Goal: Check status: Check status

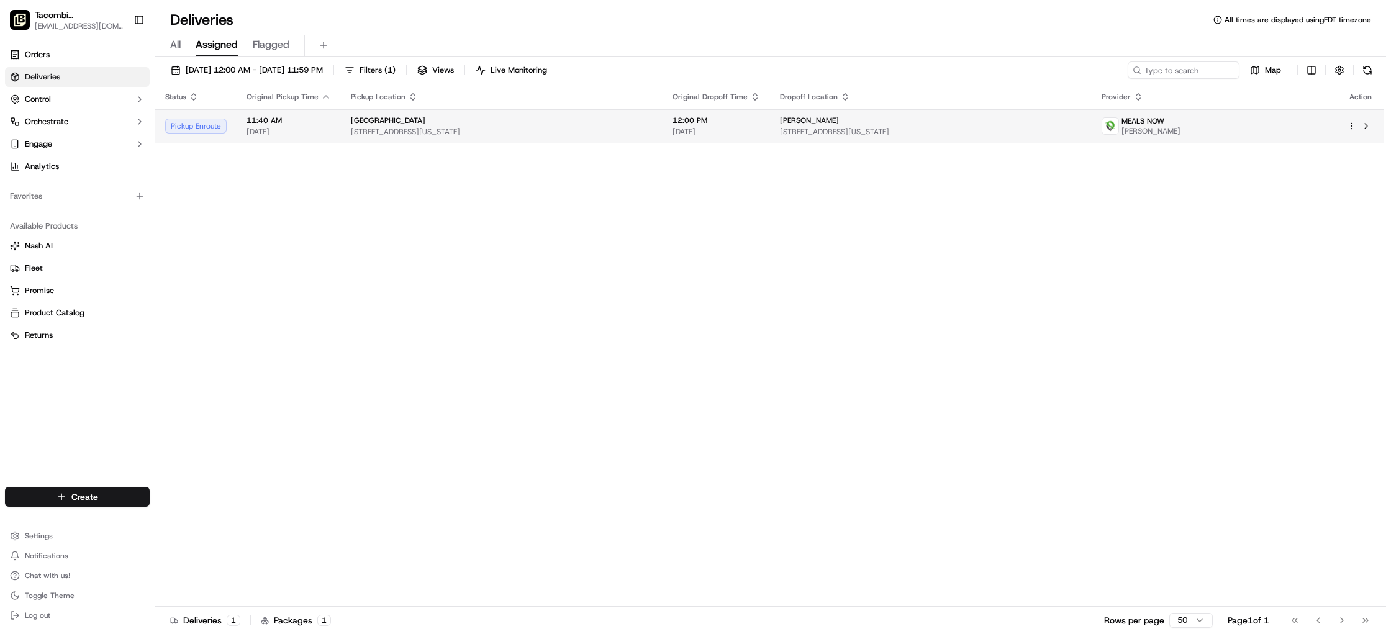
click at [457, 122] on div "[GEOGRAPHIC_DATA]" at bounding box center [502, 121] width 302 height 10
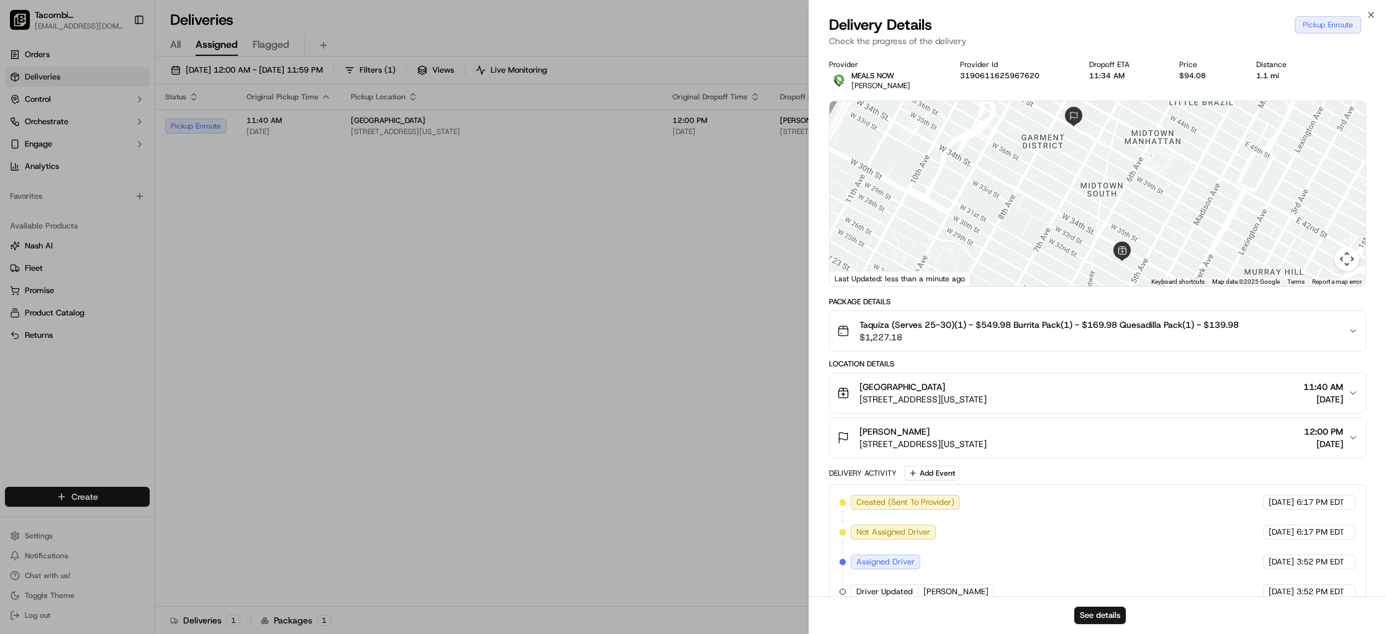
click at [1002, 326] on span "Taquiza (Serves 25-30)(1) - $549.98 Burrita Pack(1) - $169.98 Quesadilla Pack(1…" at bounding box center [1050, 325] width 380 height 12
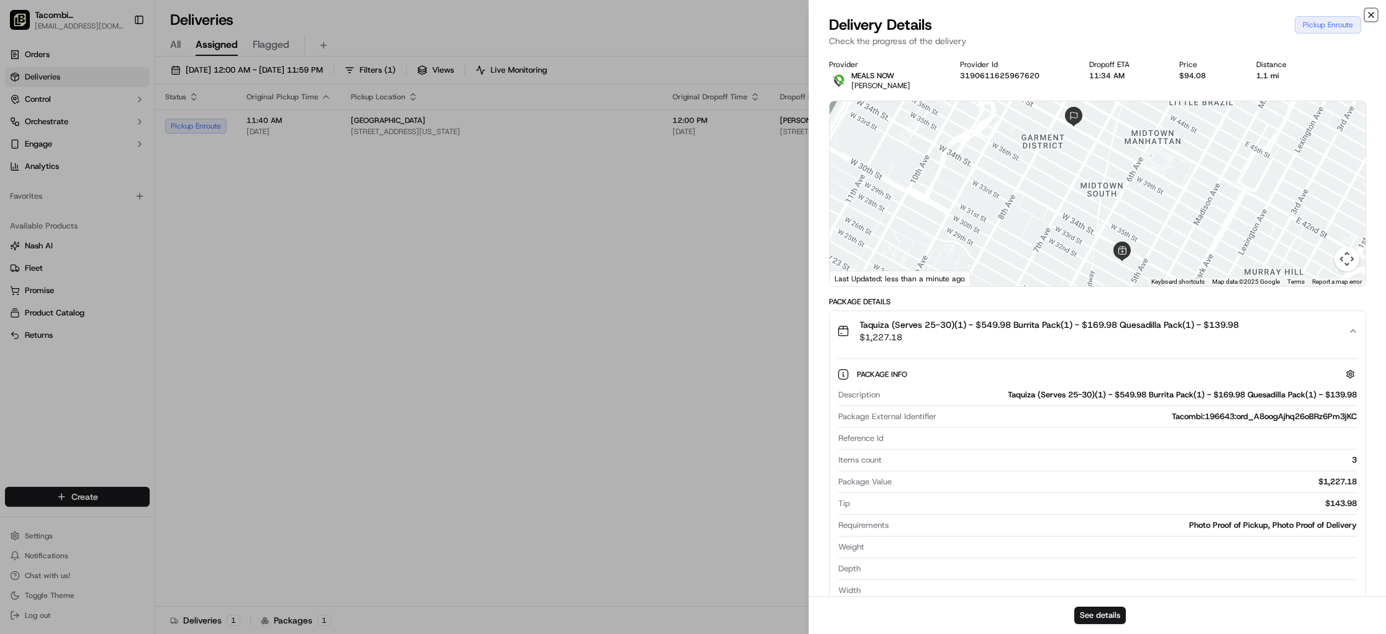
click at [1368, 17] on icon "button" at bounding box center [1371, 15] width 10 height 10
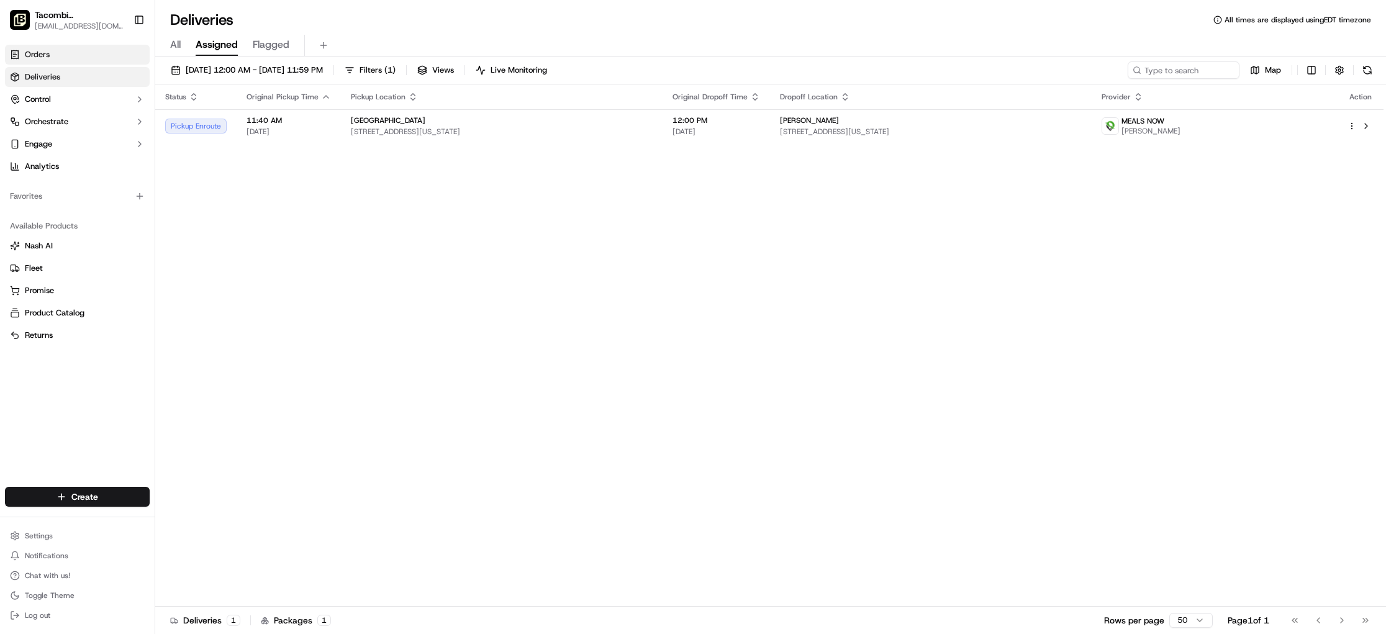
click at [51, 63] on link "Orders" at bounding box center [77, 55] width 145 height 20
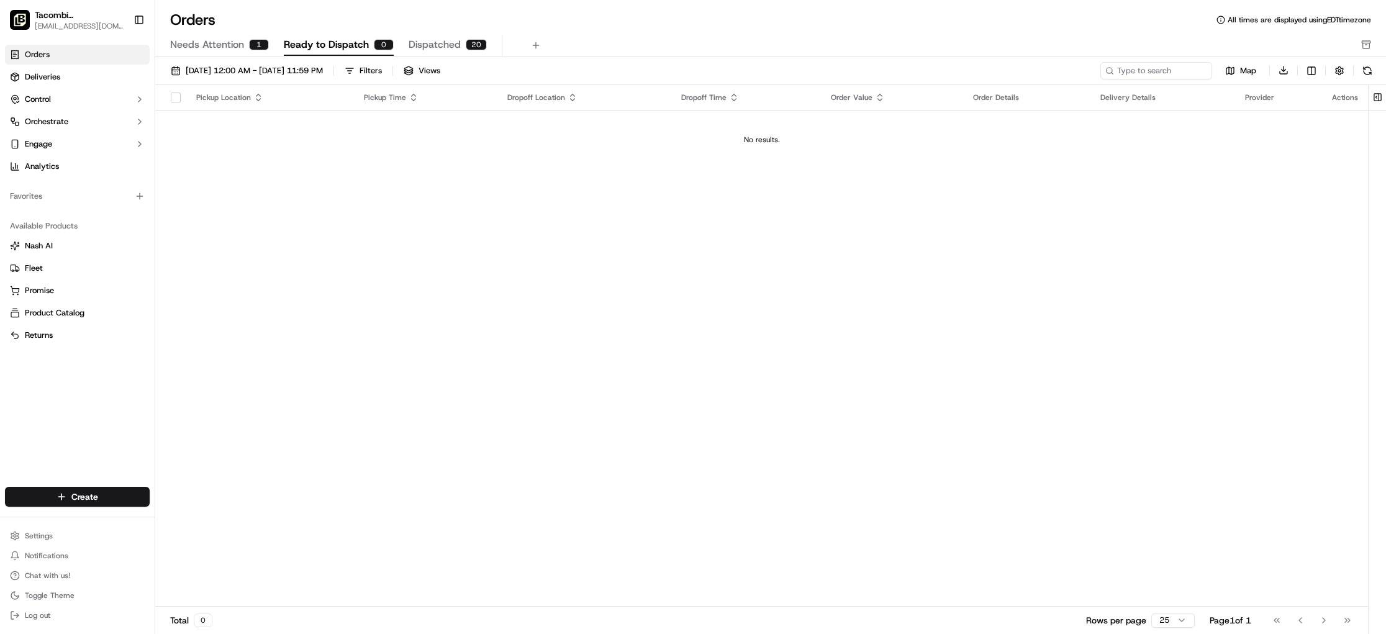
click at [429, 46] on span "Dispatched" at bounding box center [435, 44] width 52 height 15
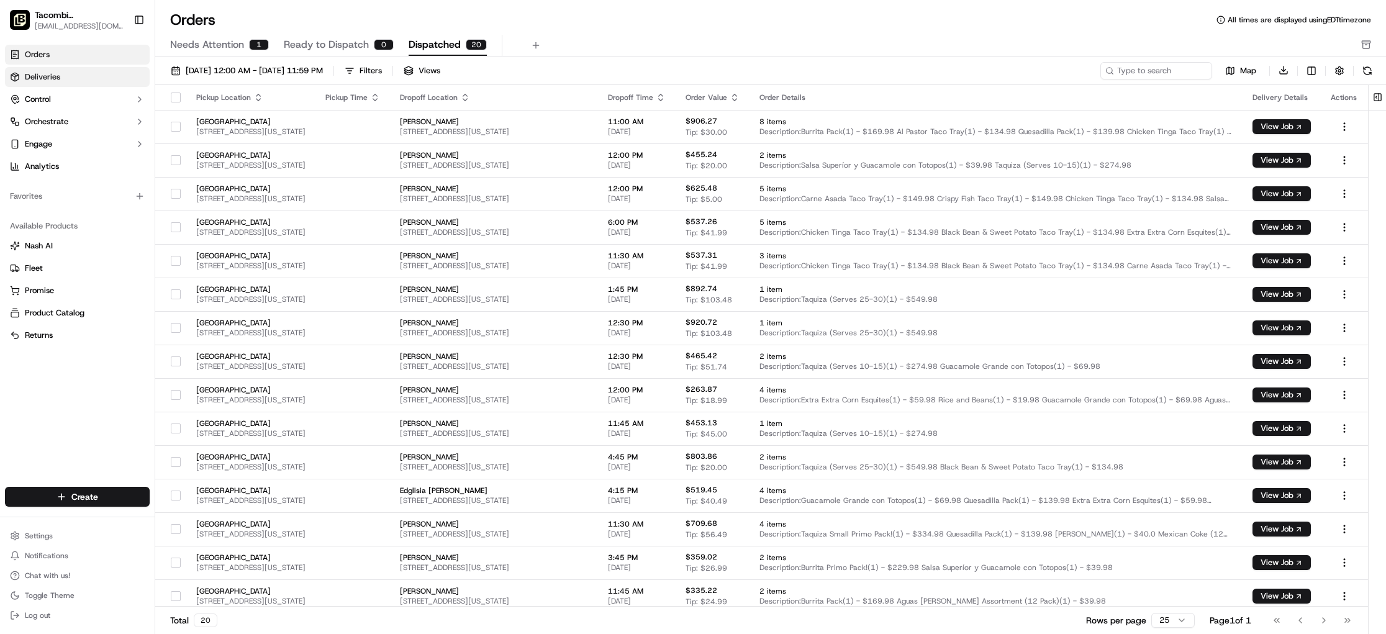
click at [76, 73] on link "Deliveries" at bounding box center [77, 77] width 145 height 20
